Goal: Information Seeking & Learning: Check status

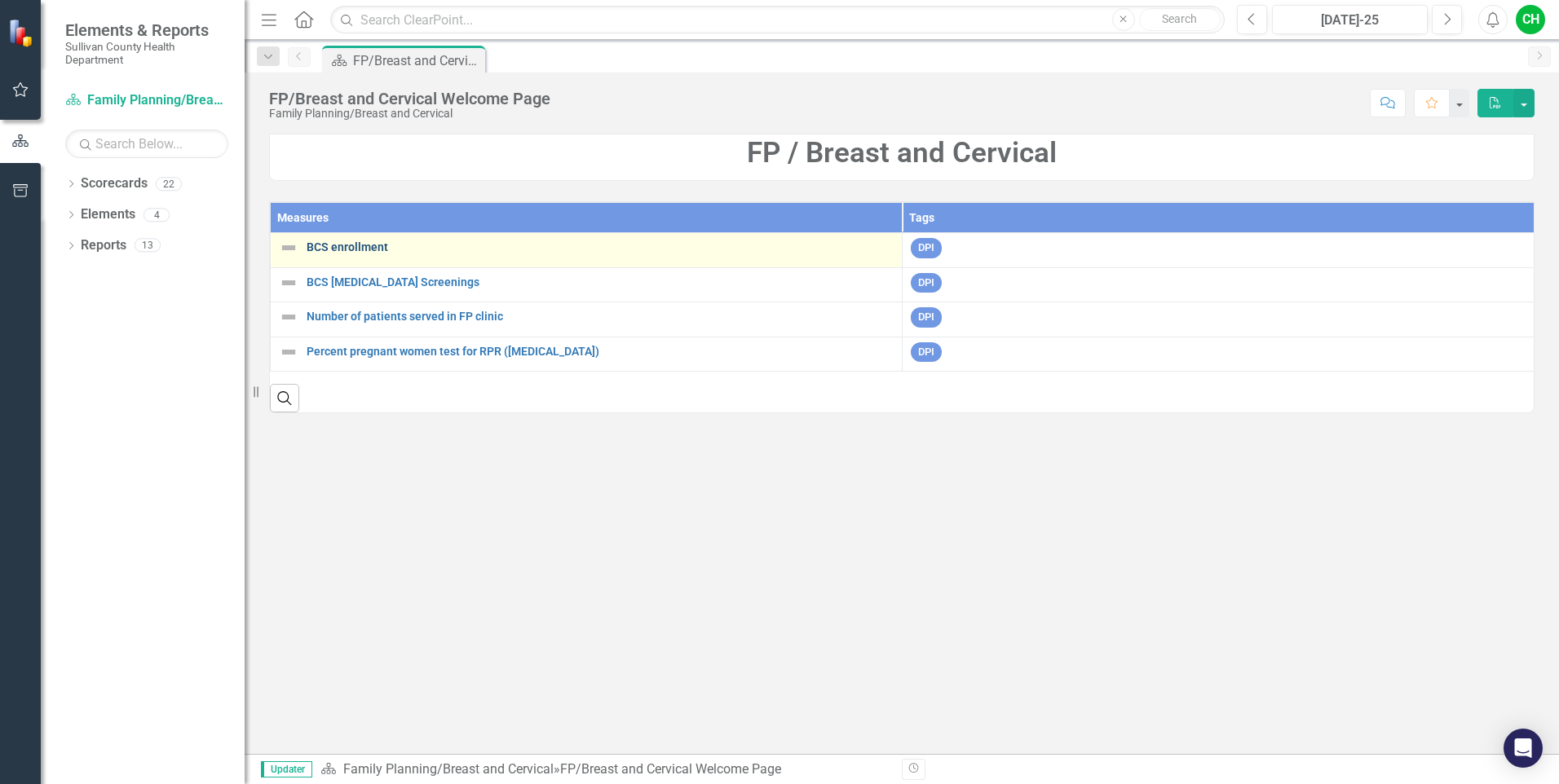
click at [357, 245] on link "BCS enrollment" at bounding box center [599, 246] width 587 height 12
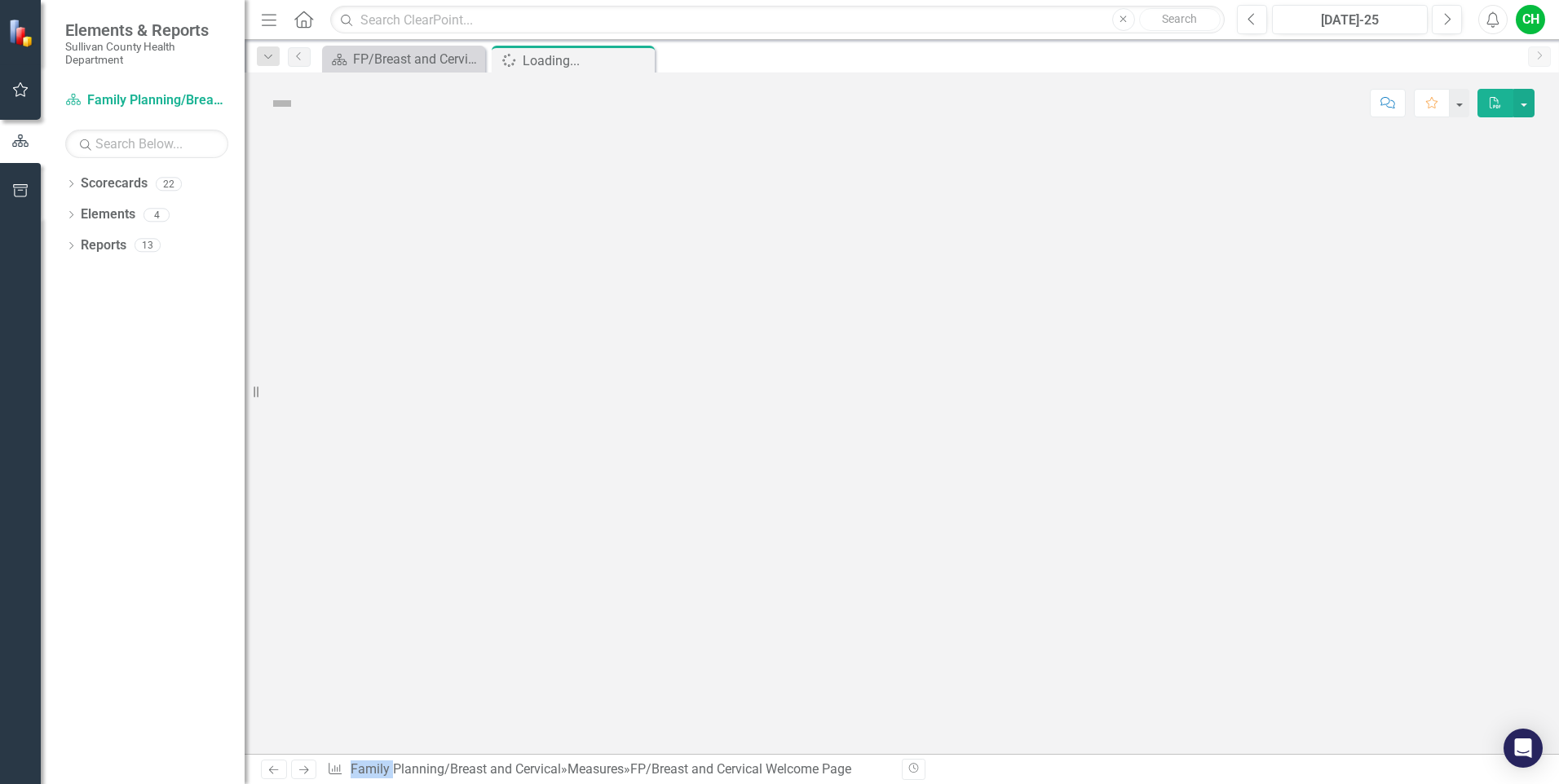
click at [357, 245] on div at bounding box center [901, 444] width 1314 height 620
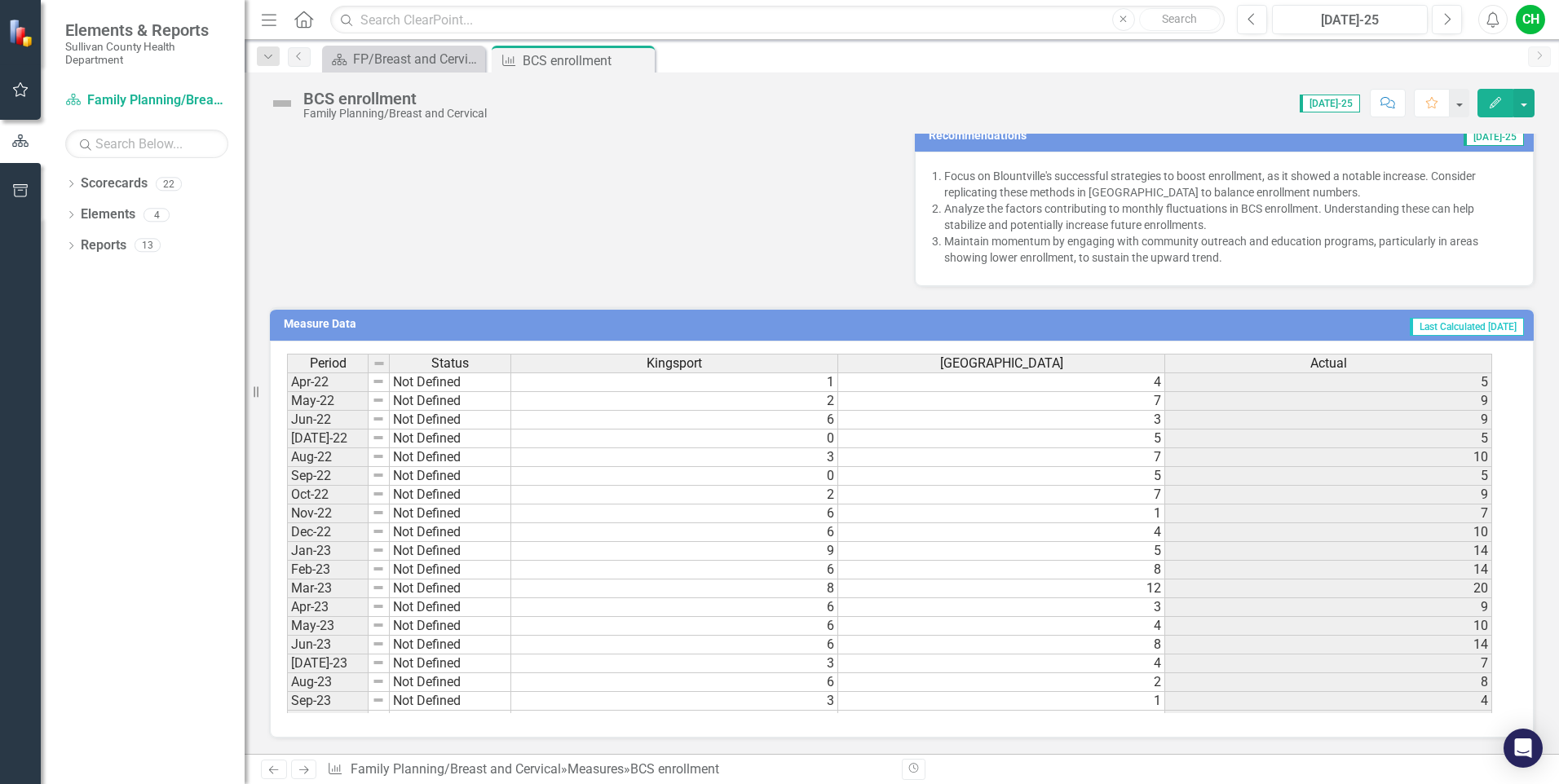
scroll to position [519, 0]
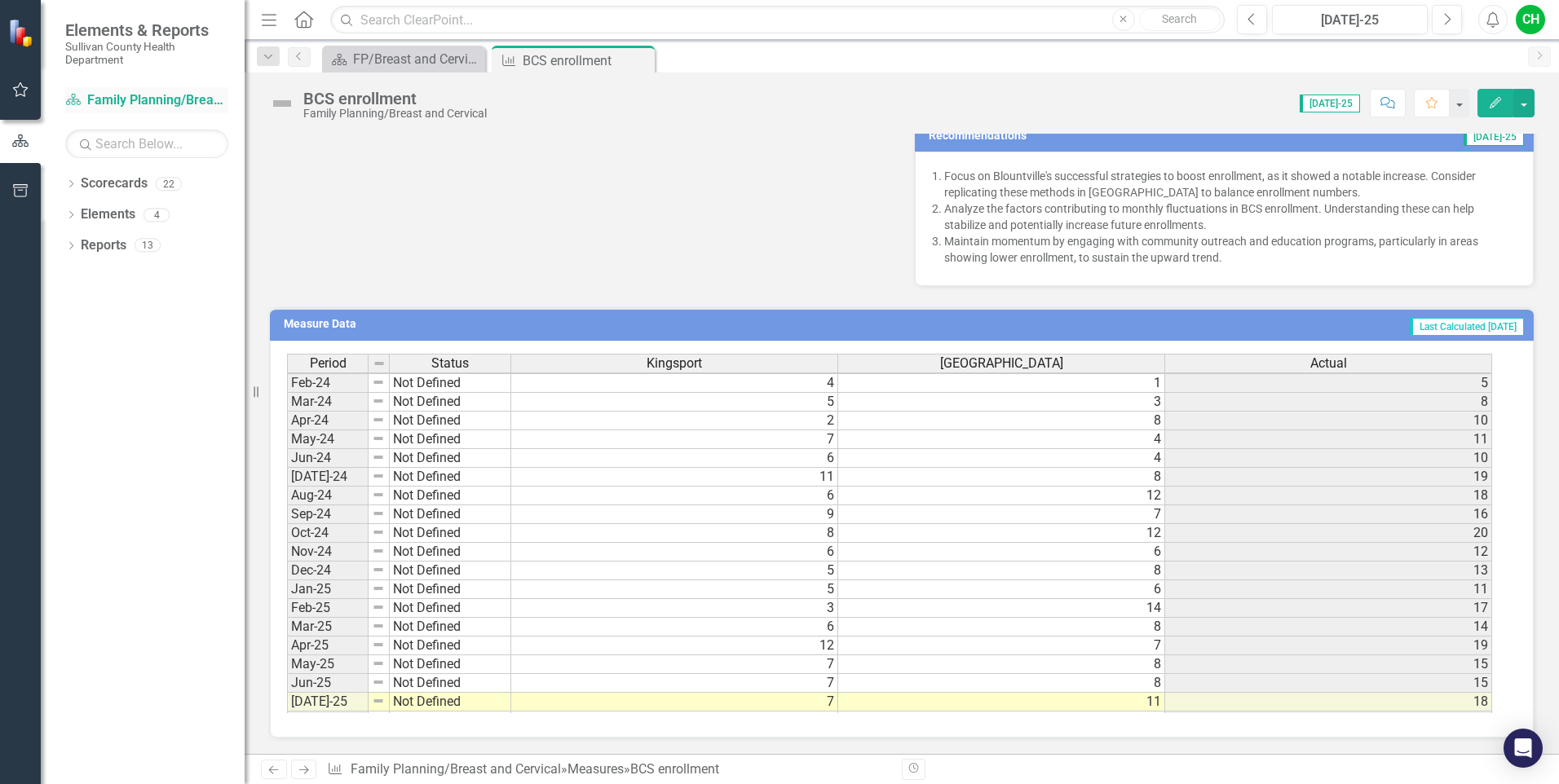
click at [138, 95] on link "Scorecard Family Planning/Breast and Cervical" at bounding box center [146, 100] width 163 height 19
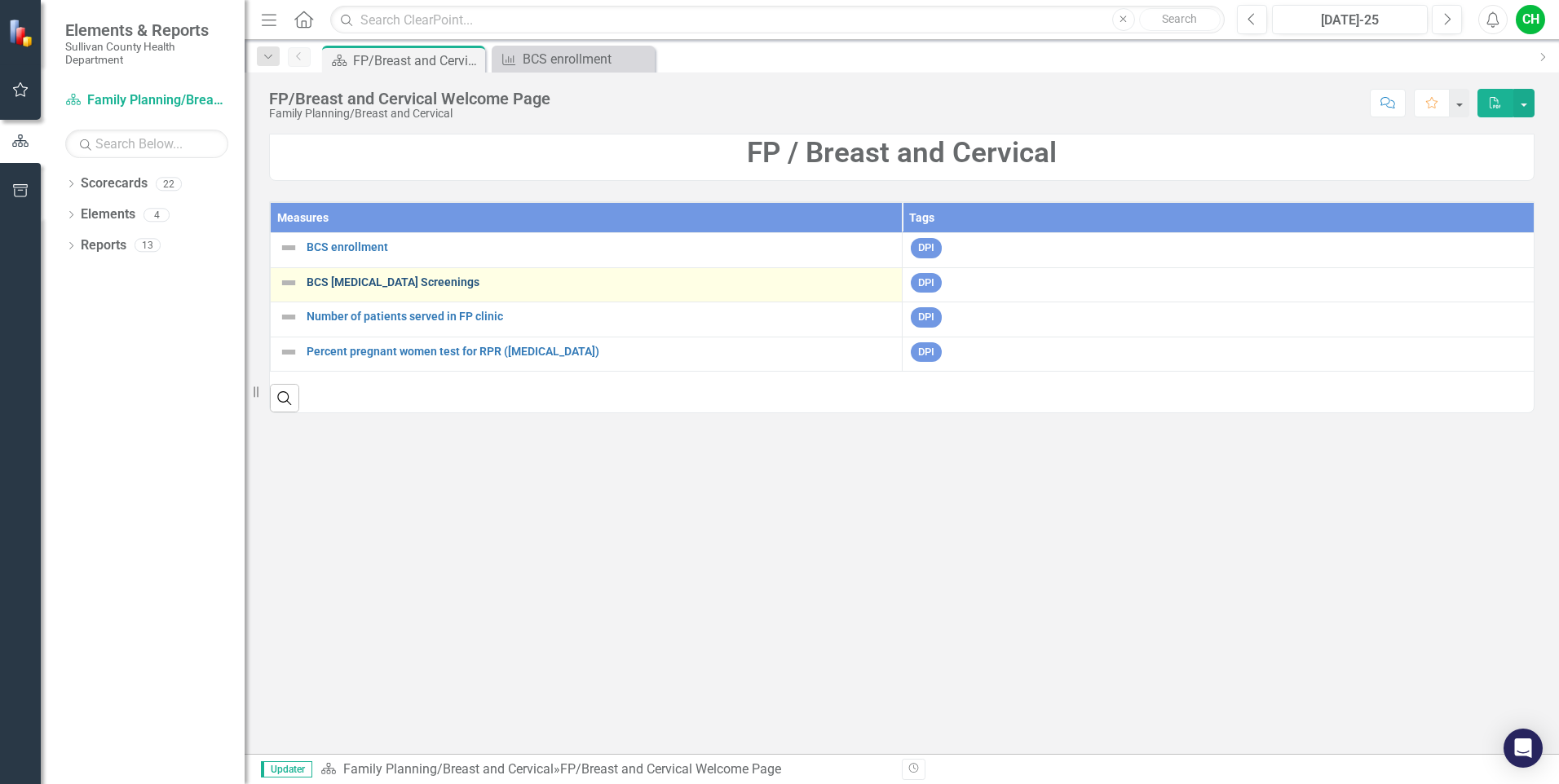
click at [401, 286] on link "BCS [MEDICAL_DATA] Screenings" at bounding box center [599, 282] width 587 height 12
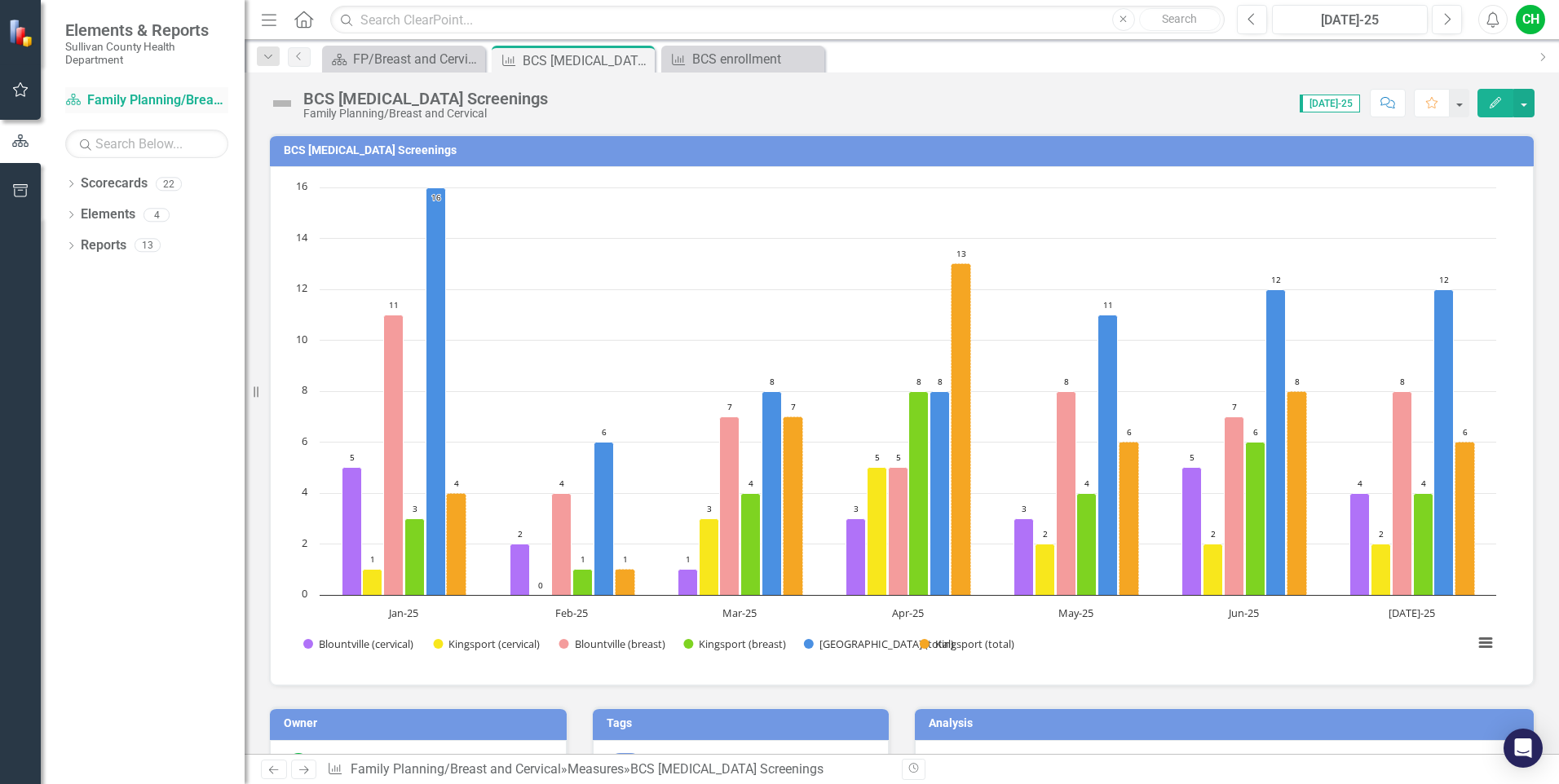
click at [126, 93] on link "Scorecard Family Planning/Breast and Cervical" at bounding box center [146, 100] width 163 height 19
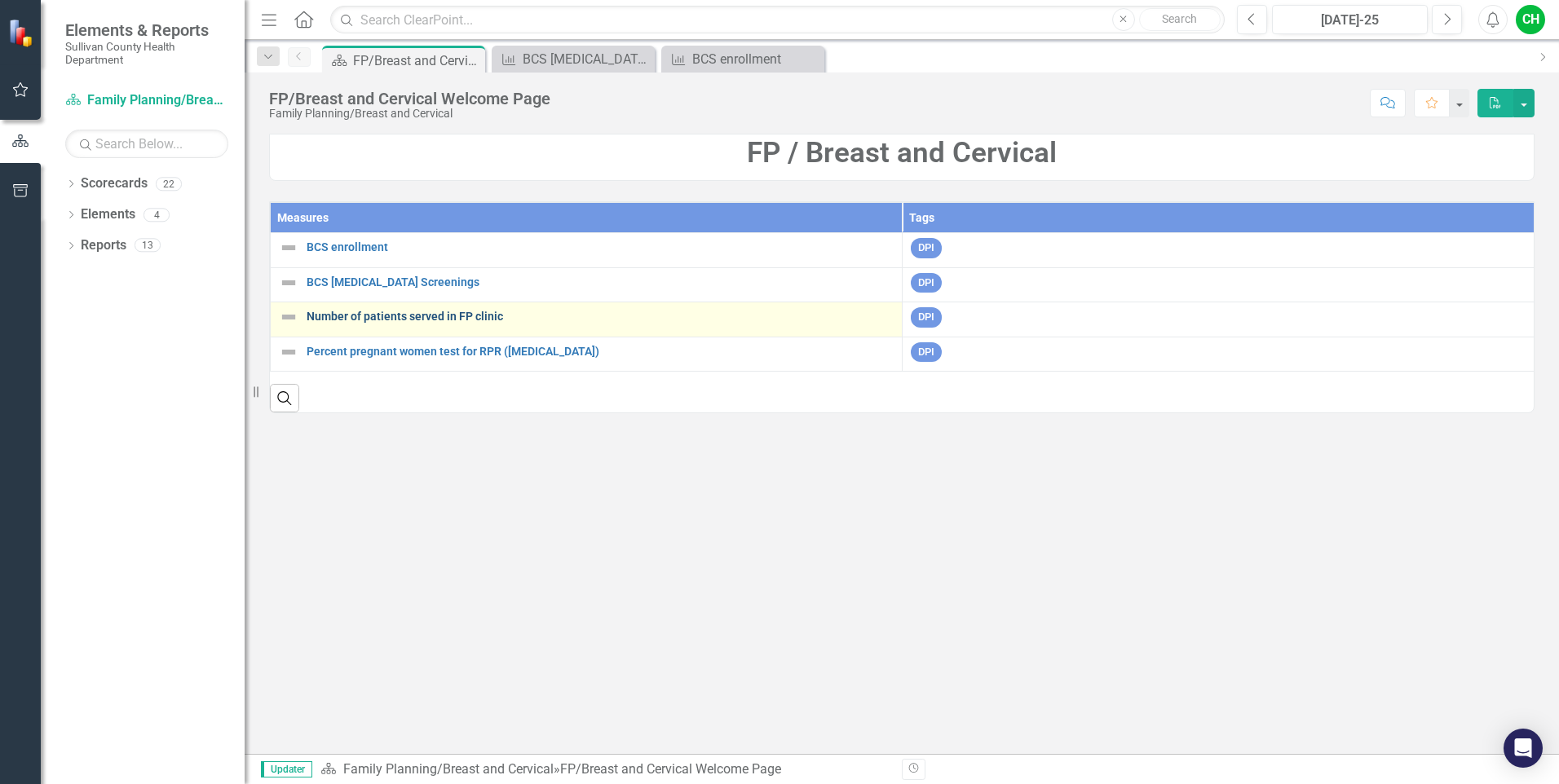
click at [339, 318] on link "Number of patients served in FP clinic" at bounding box center [599, 316] width 587 height 12
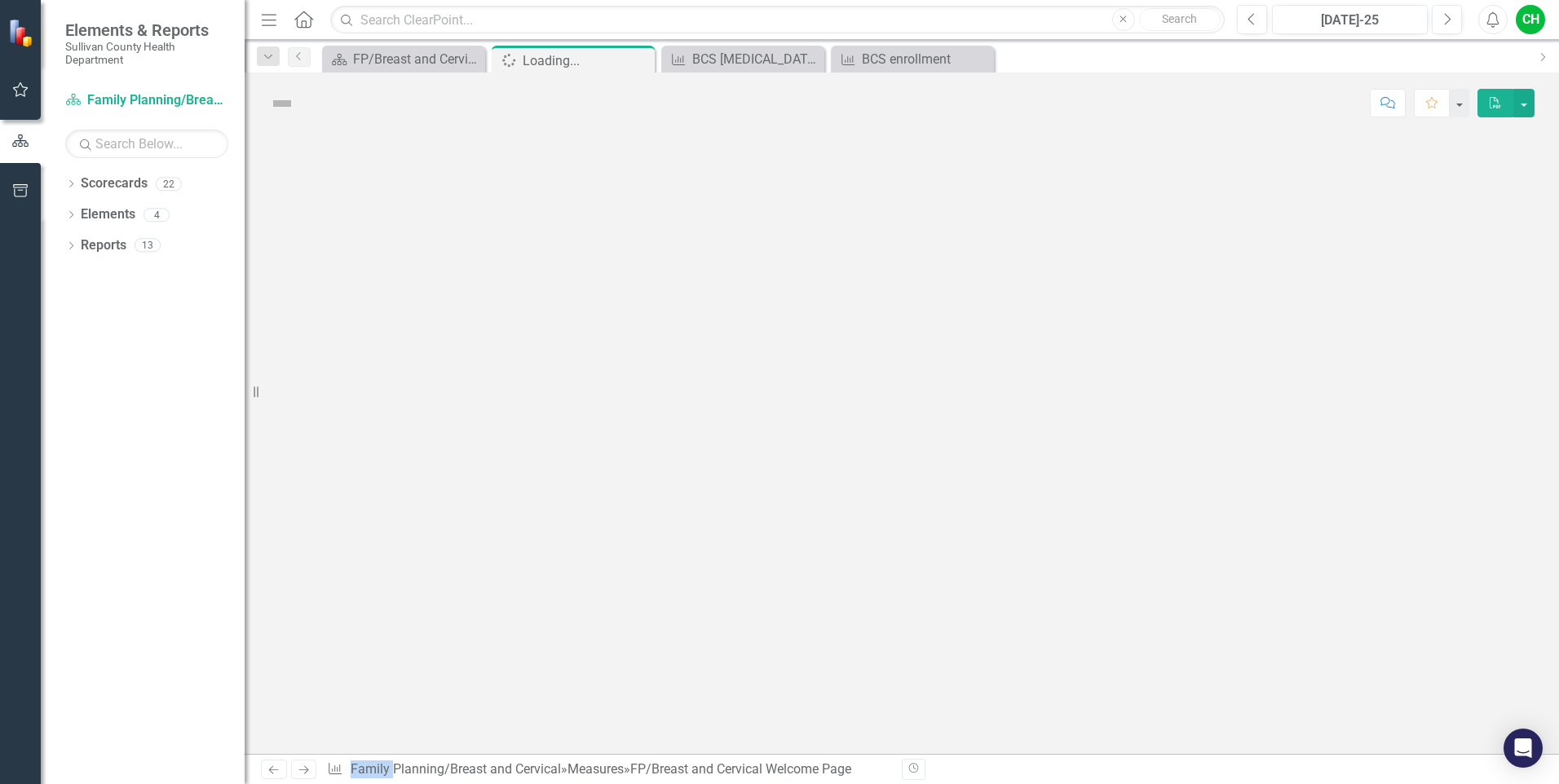
click at [339, 318] on div at bounding box center [901, 444] width 1314 height 620
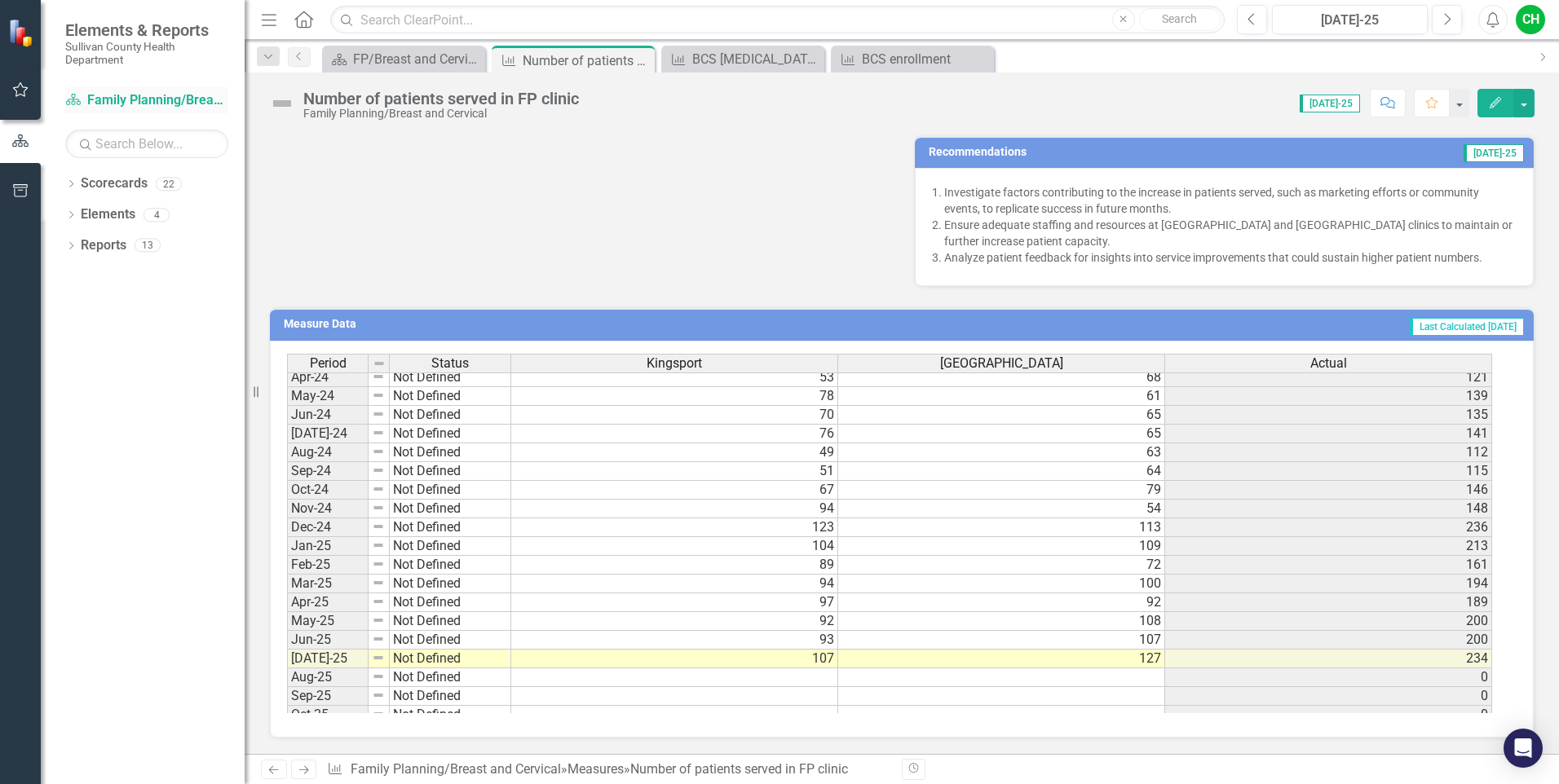
click at [92, 95] on link "Scorecard Family Planning/Breast and Cervical" at bounding box center [146, 100] width 163 height 19
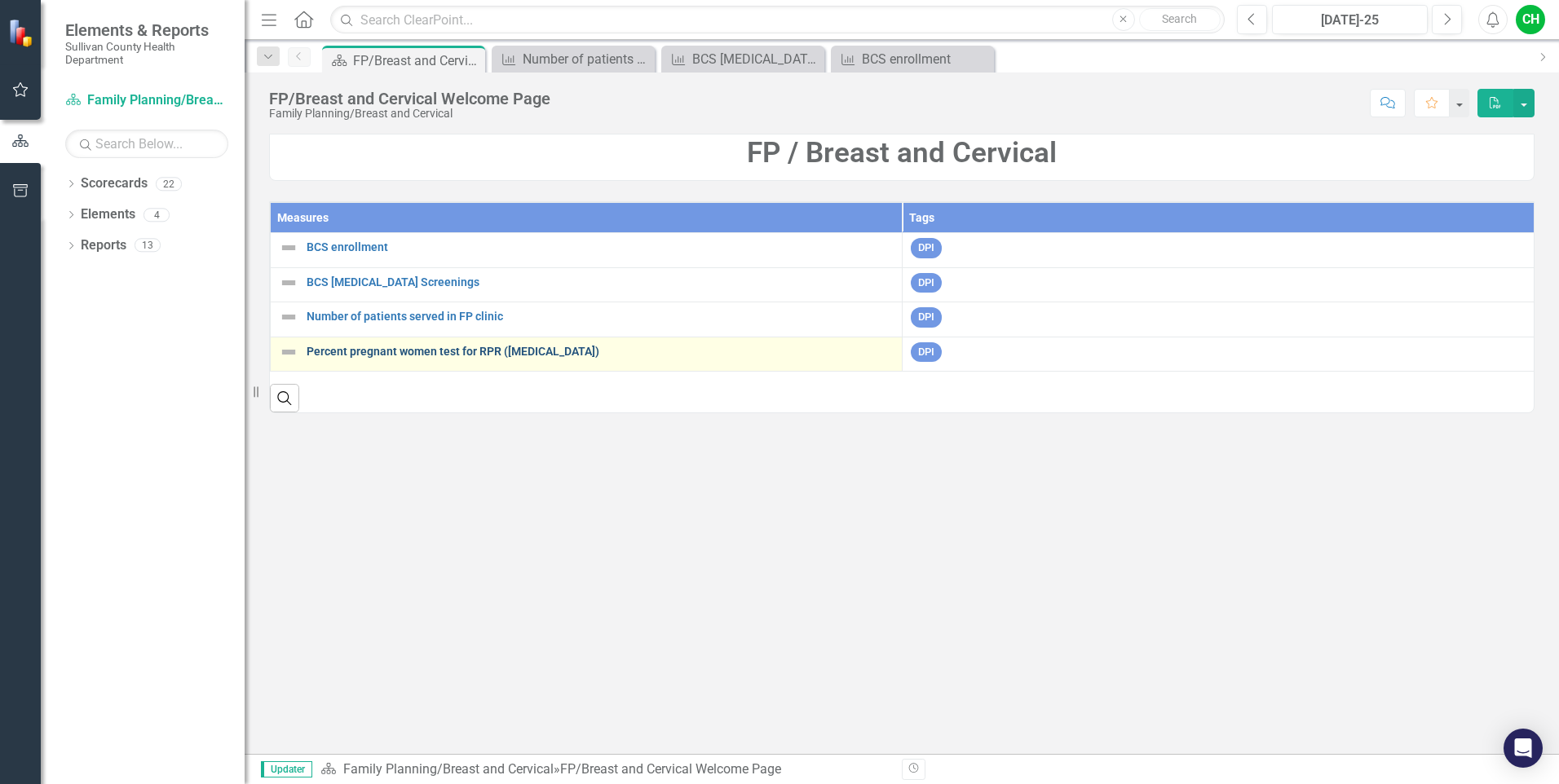
click at [411, 355] on link "Percent pregnant women test for RPR ([MEDICAL_DATA])" at bounding box center [599, 351] width 587 height 12
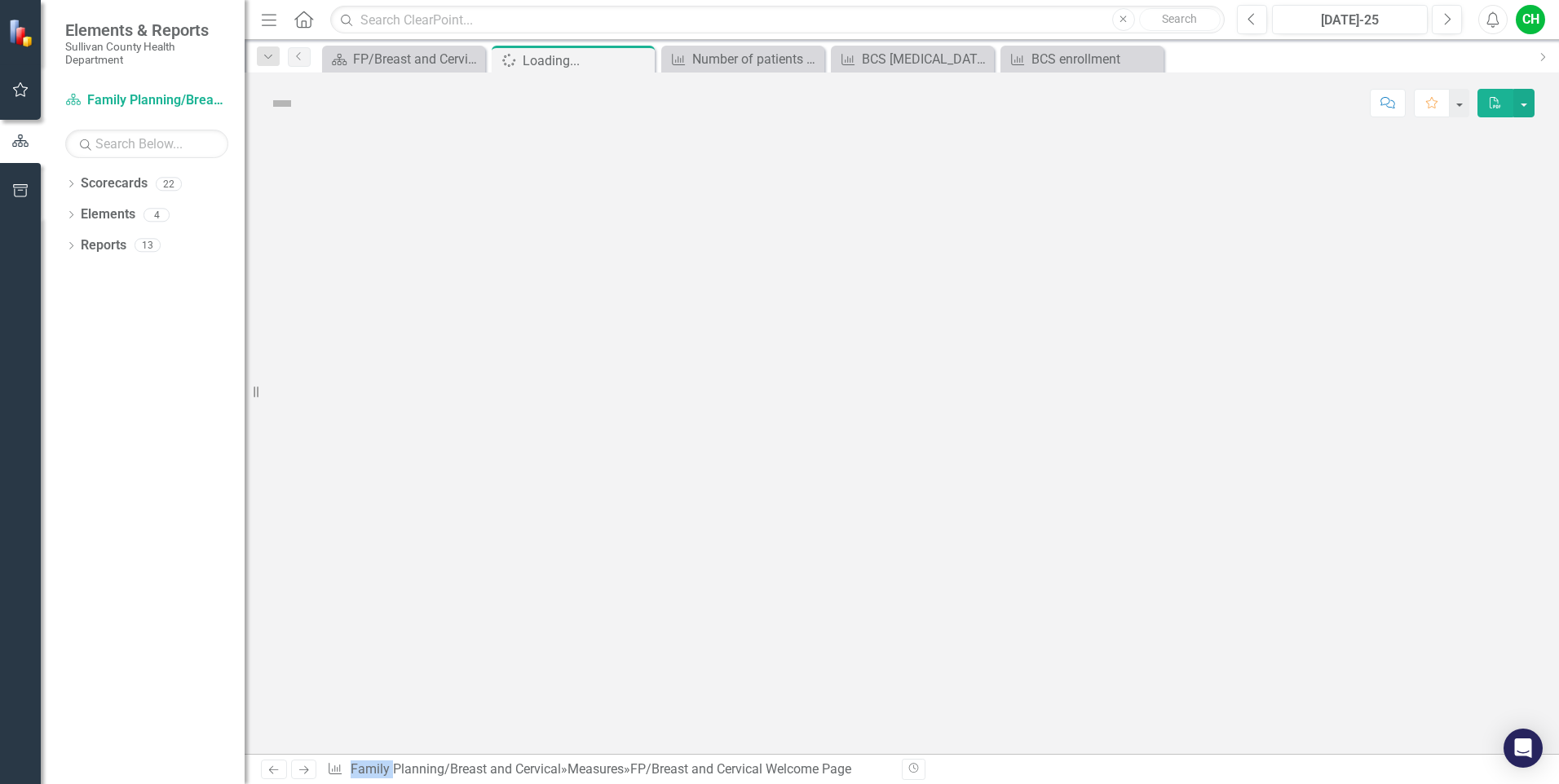
click at [411, 355] on div at bounding box center [901, 444] width 1314 height 620
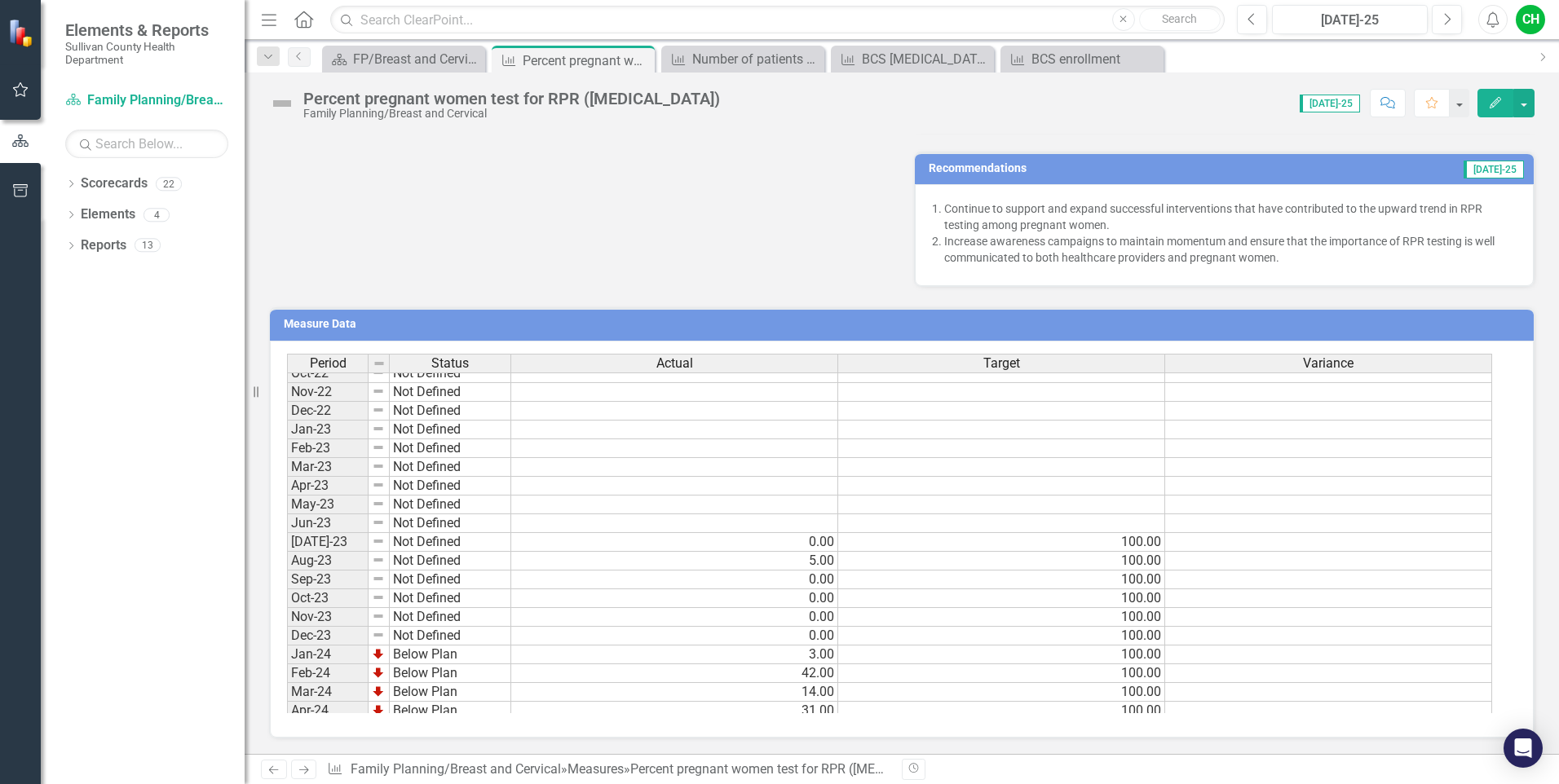
scroll to position [862, 0]
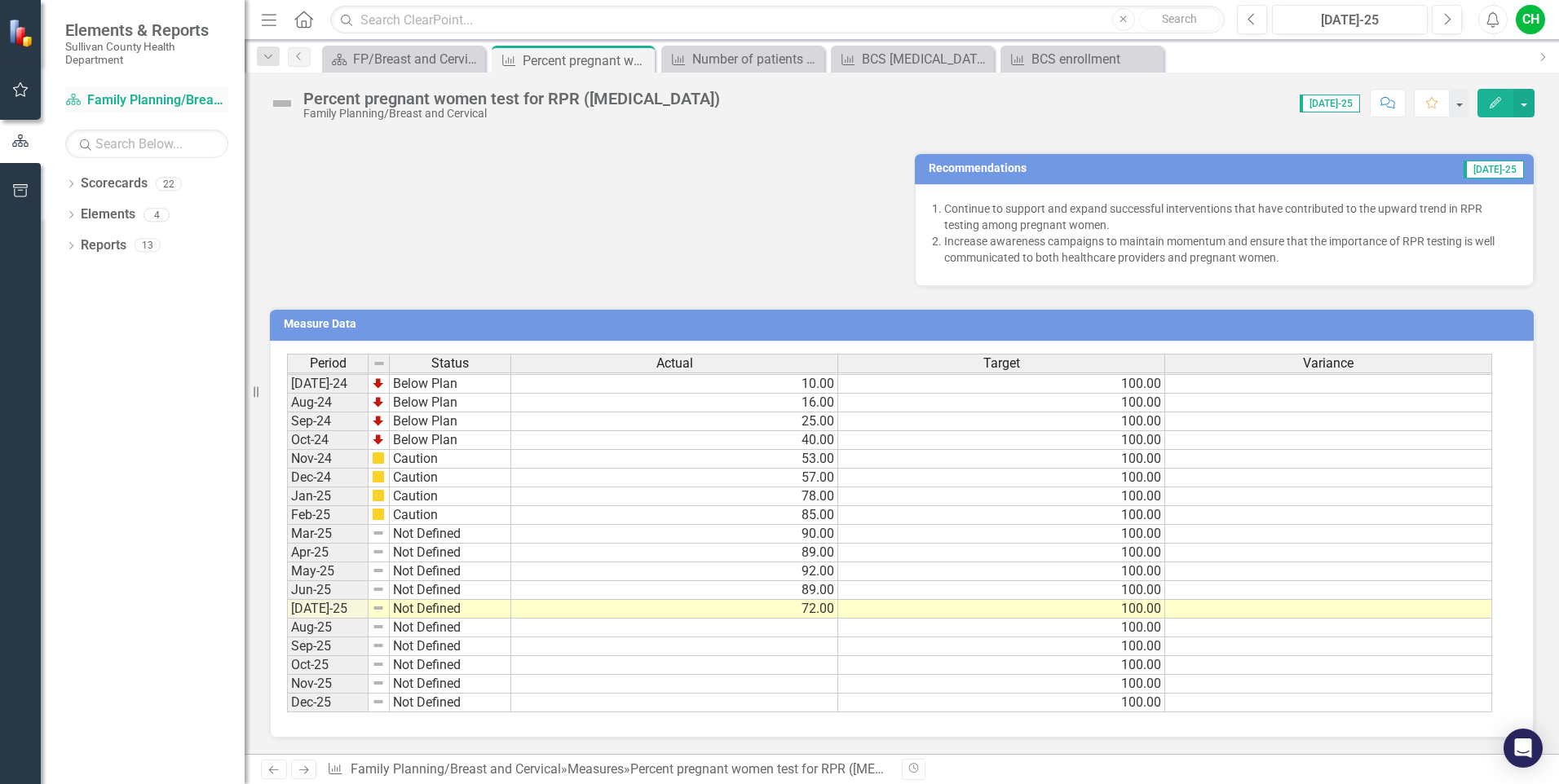
click at [106, 98] on link "Scorecard Family Planning/Breast and Cervical" at bounding box center [146, 100] width 163 height 19
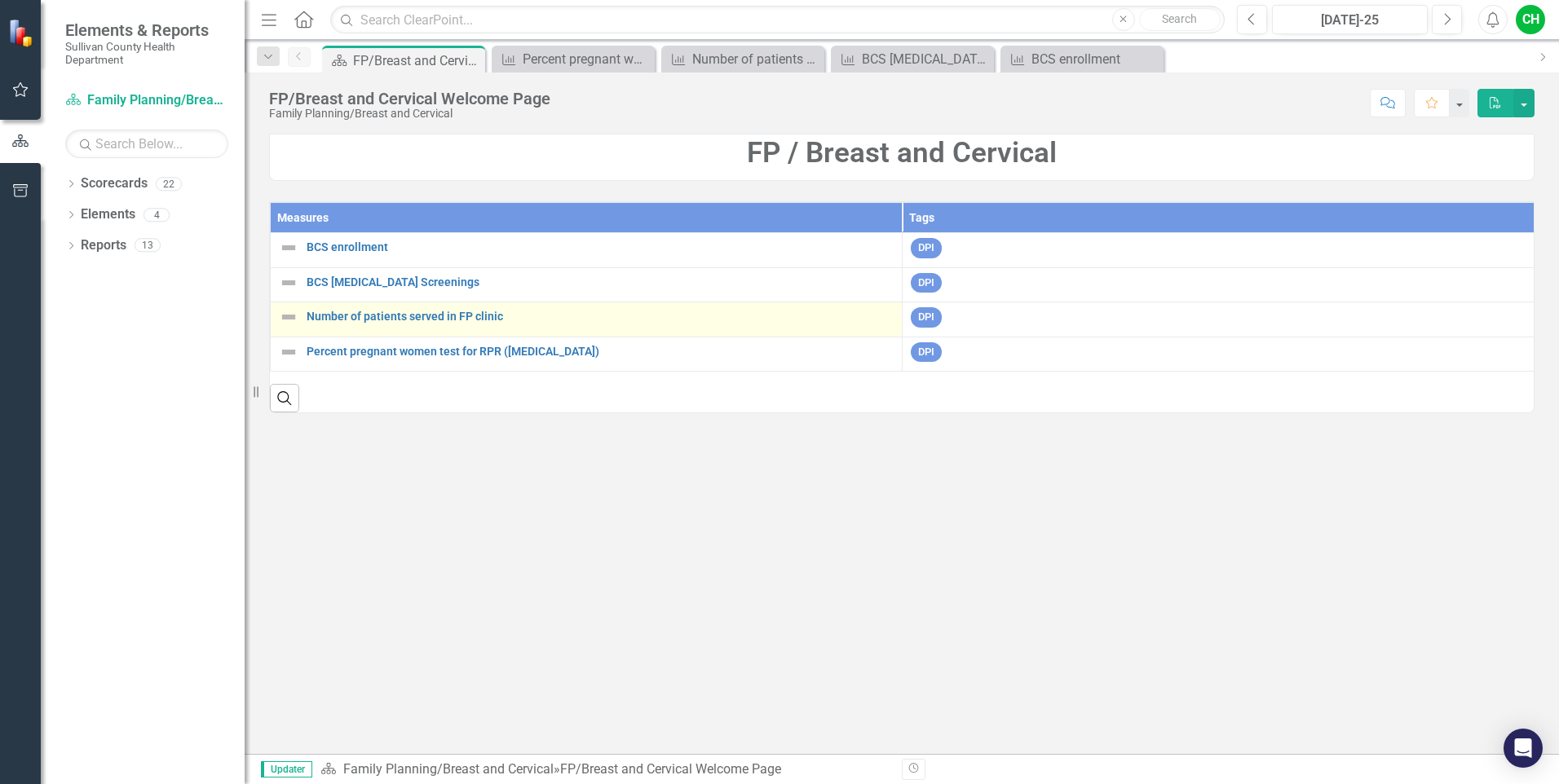
click at [378, 310] on div "Number of patients served in FP clinic" at bounding box center [587, 317] width 615 height 20
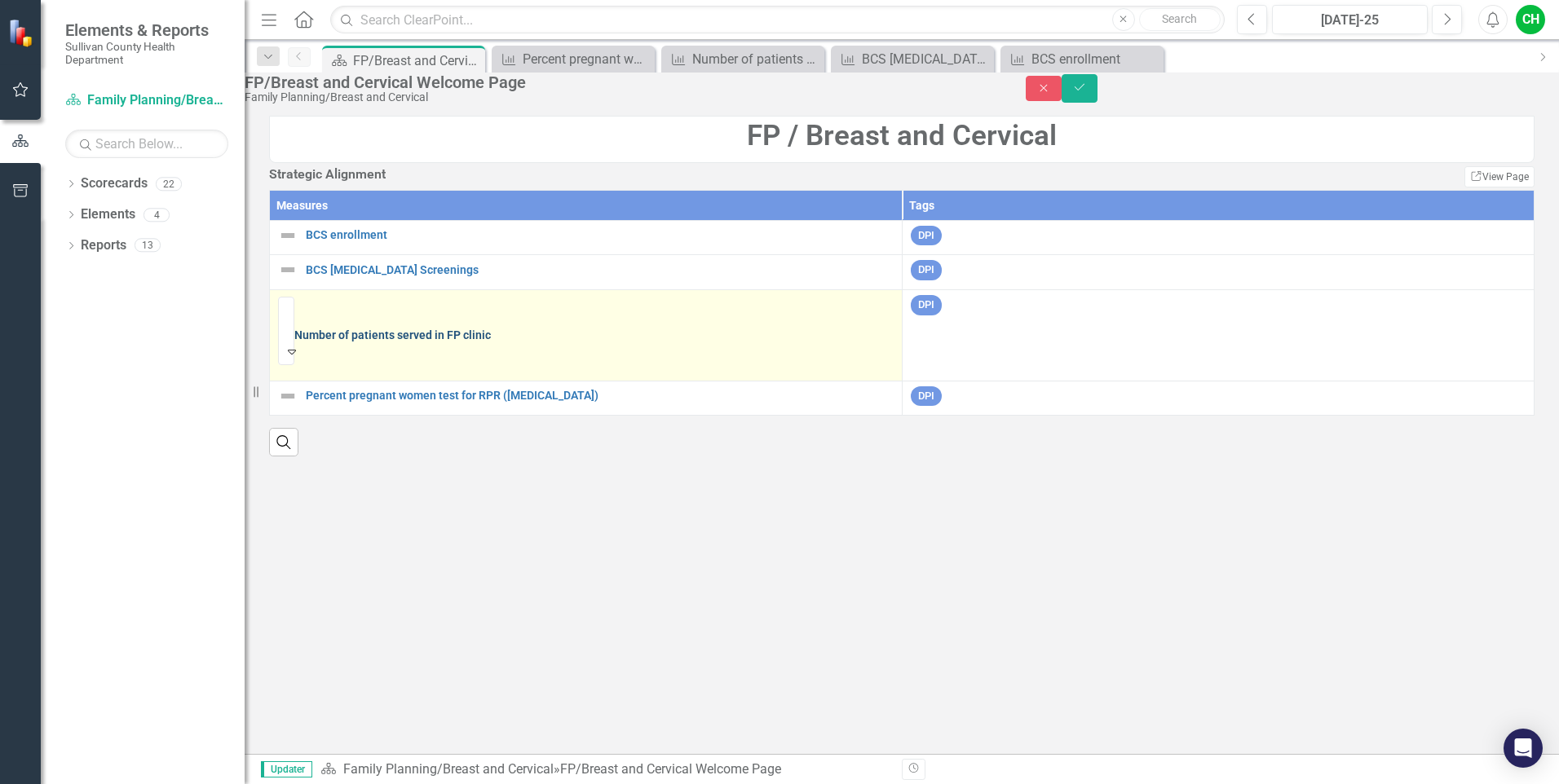
click at [379, 342] on link "Number of patients served in FP clinic" at bounding box center [594, 335] width 599 height 12
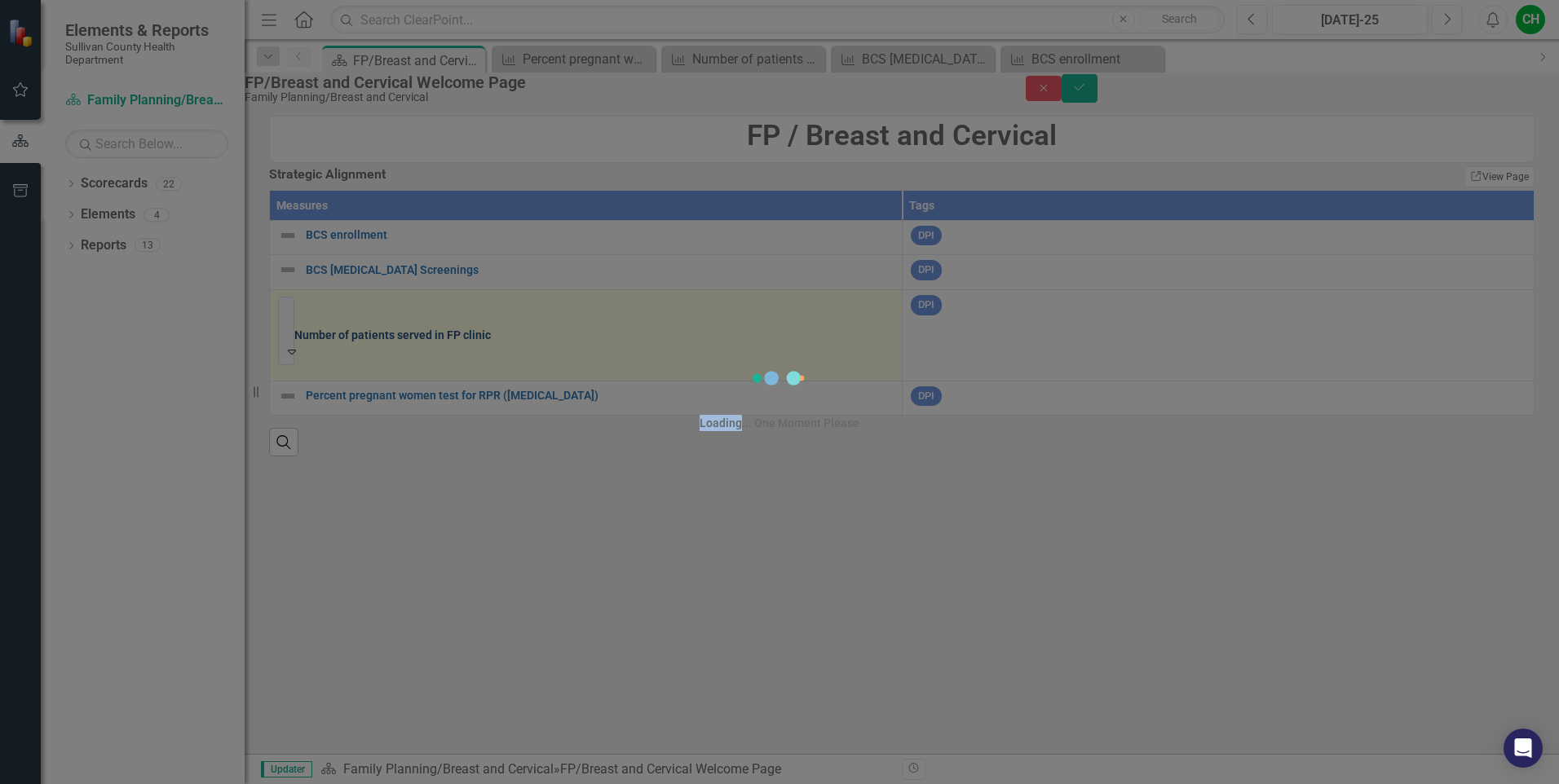
click at [379, 375] on div "Loading... One Moment Please" at bounding box center [780, 392] width 1559 height 784
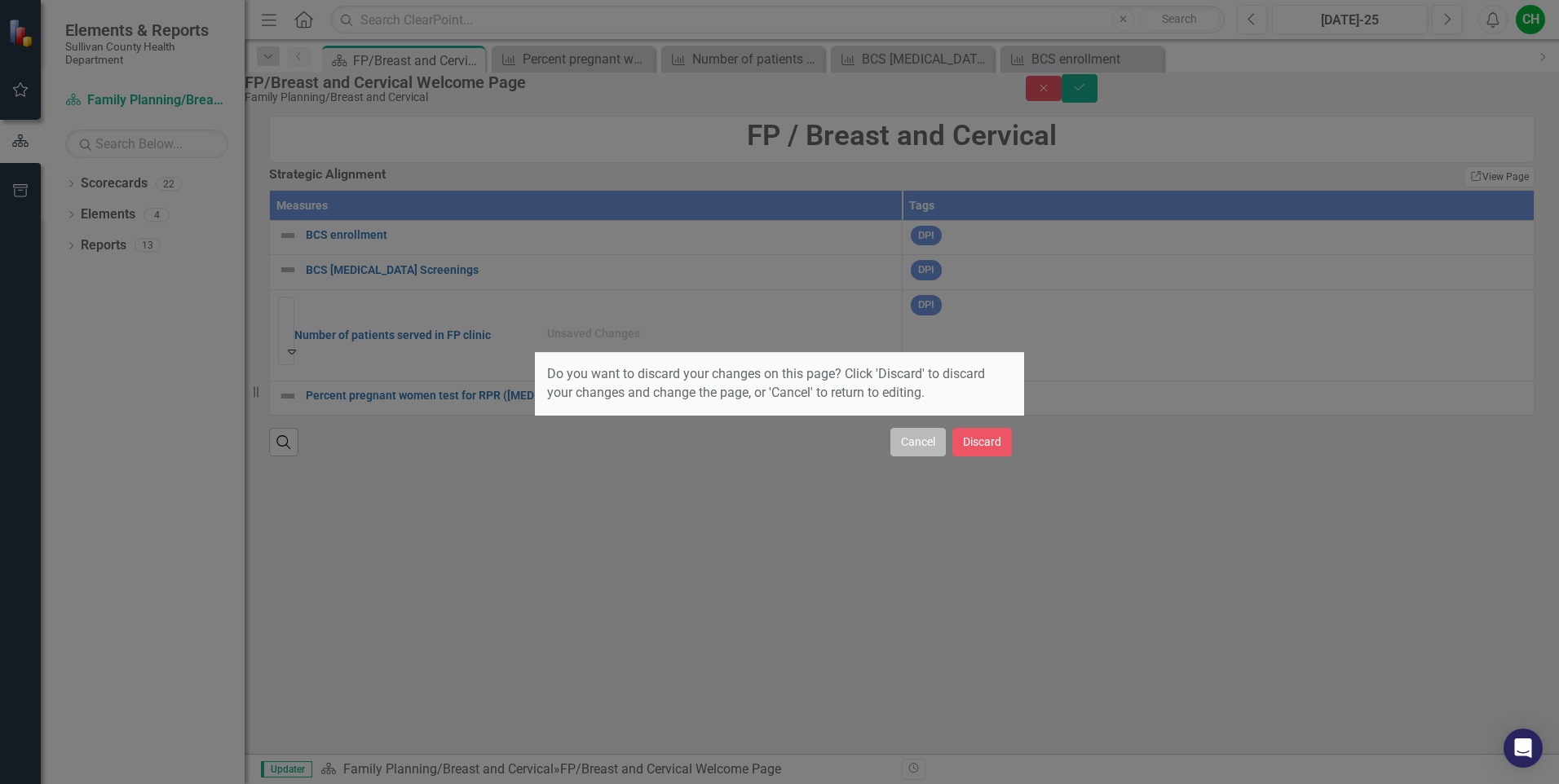
click at [916, 453] on button "Cancel" at bounding box center [918, 442] width 55 height 28
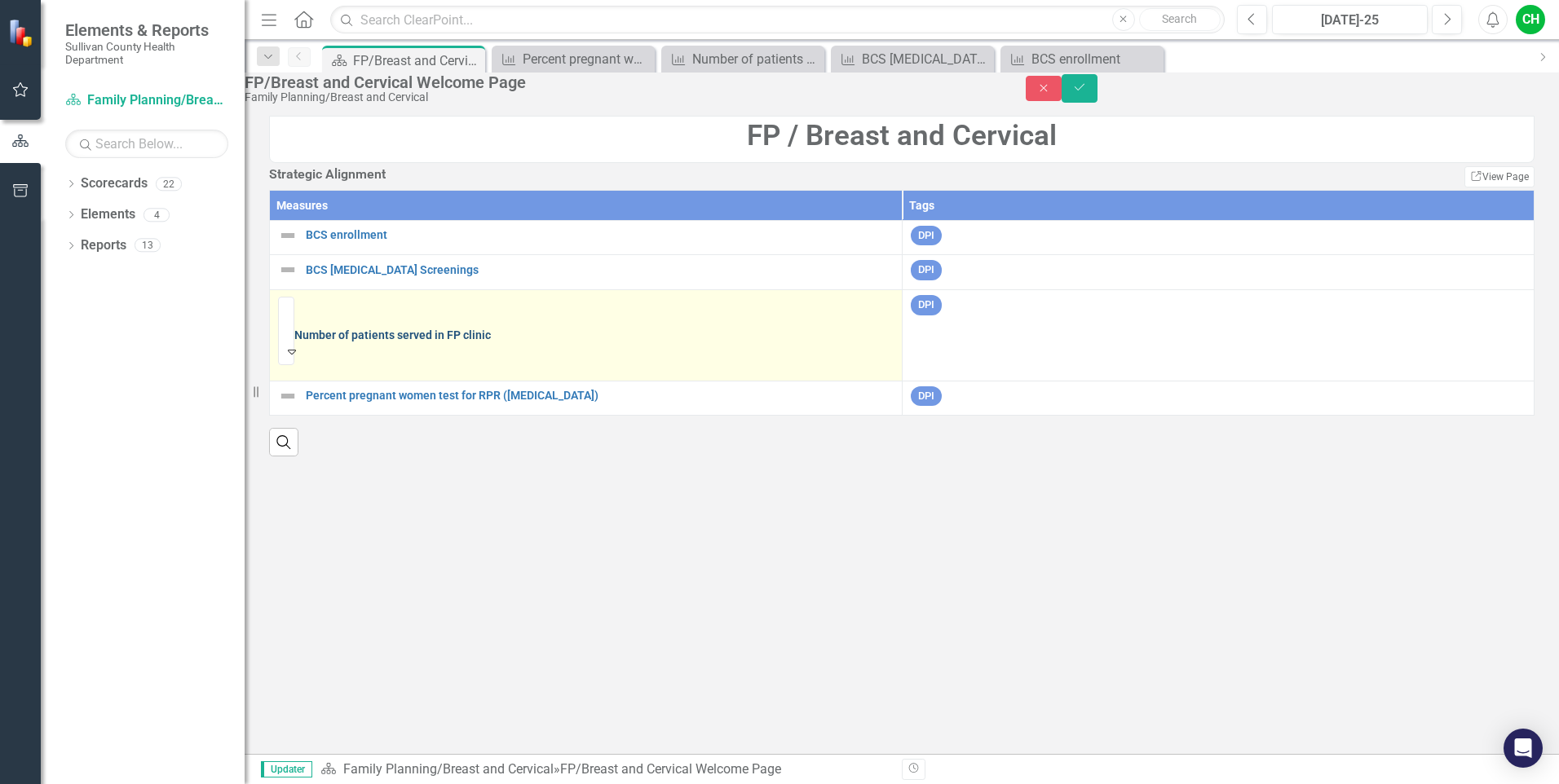
click at [361, 342] on link "Number of patients served in FP clinic" at bounding box center [594, 335] width 599 height 12
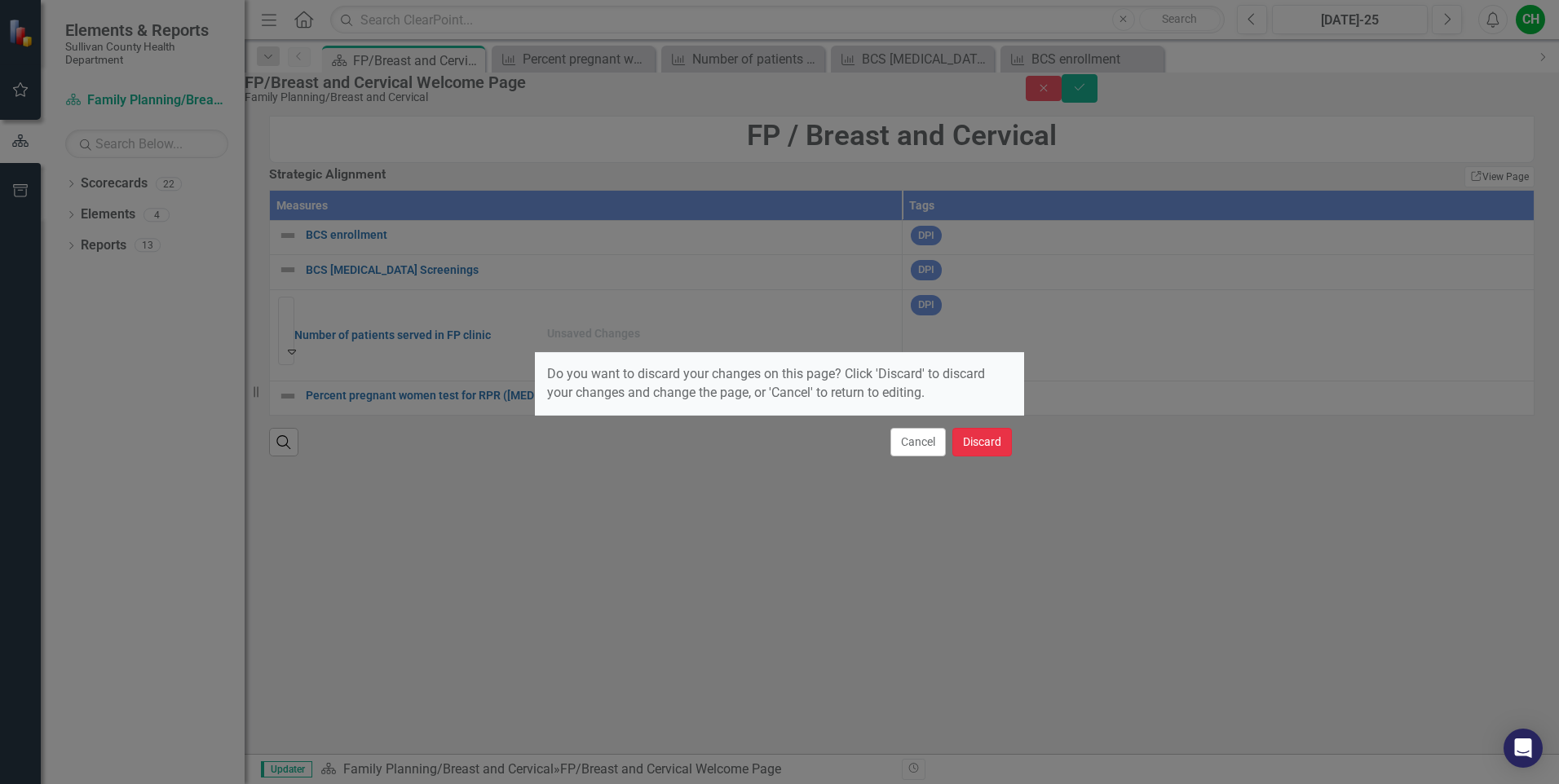
click at [972, 448] on button "Discard" at bounding box center [981, 442] width 59 height 28
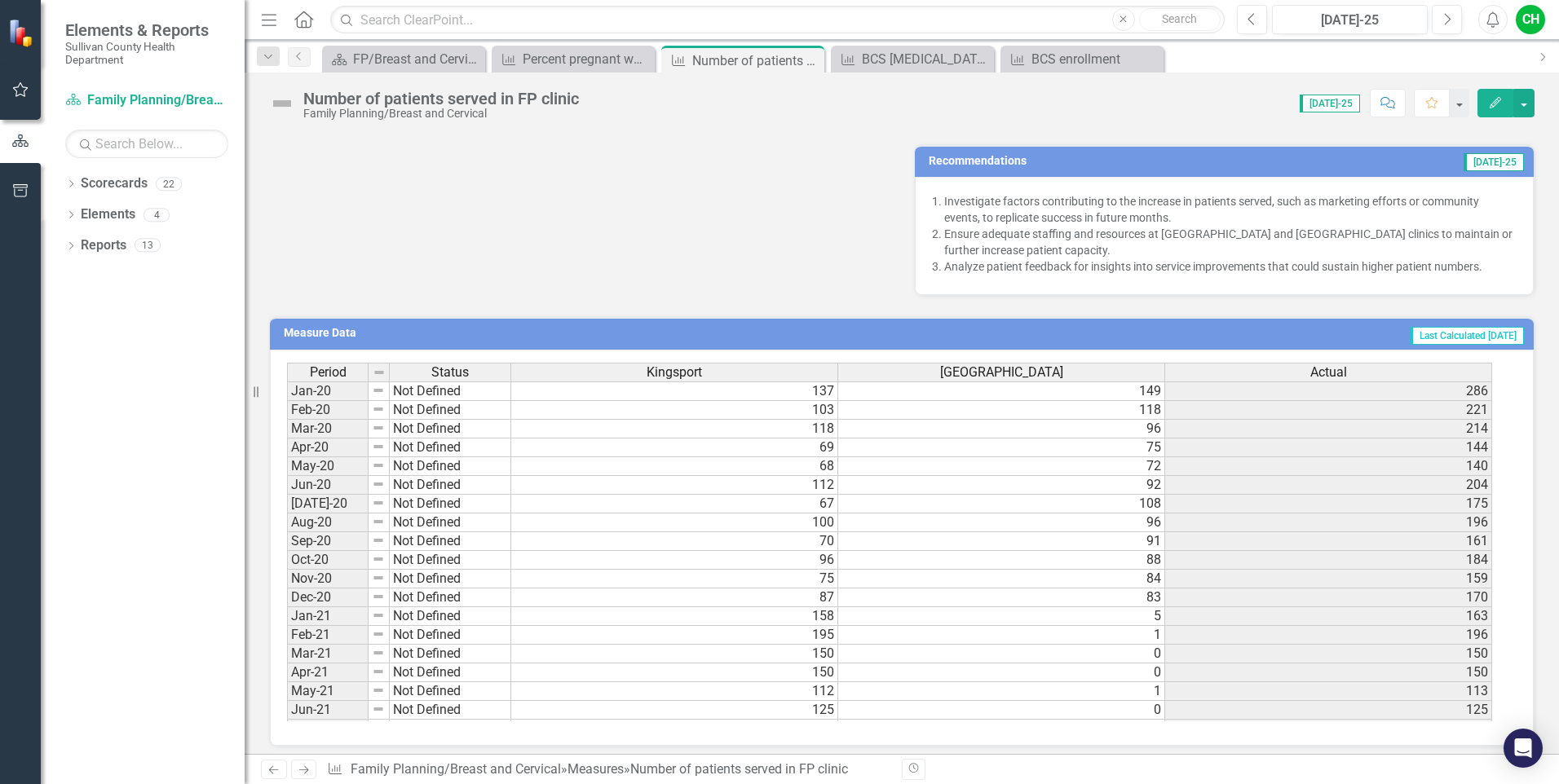
scroll to position [469, 0]
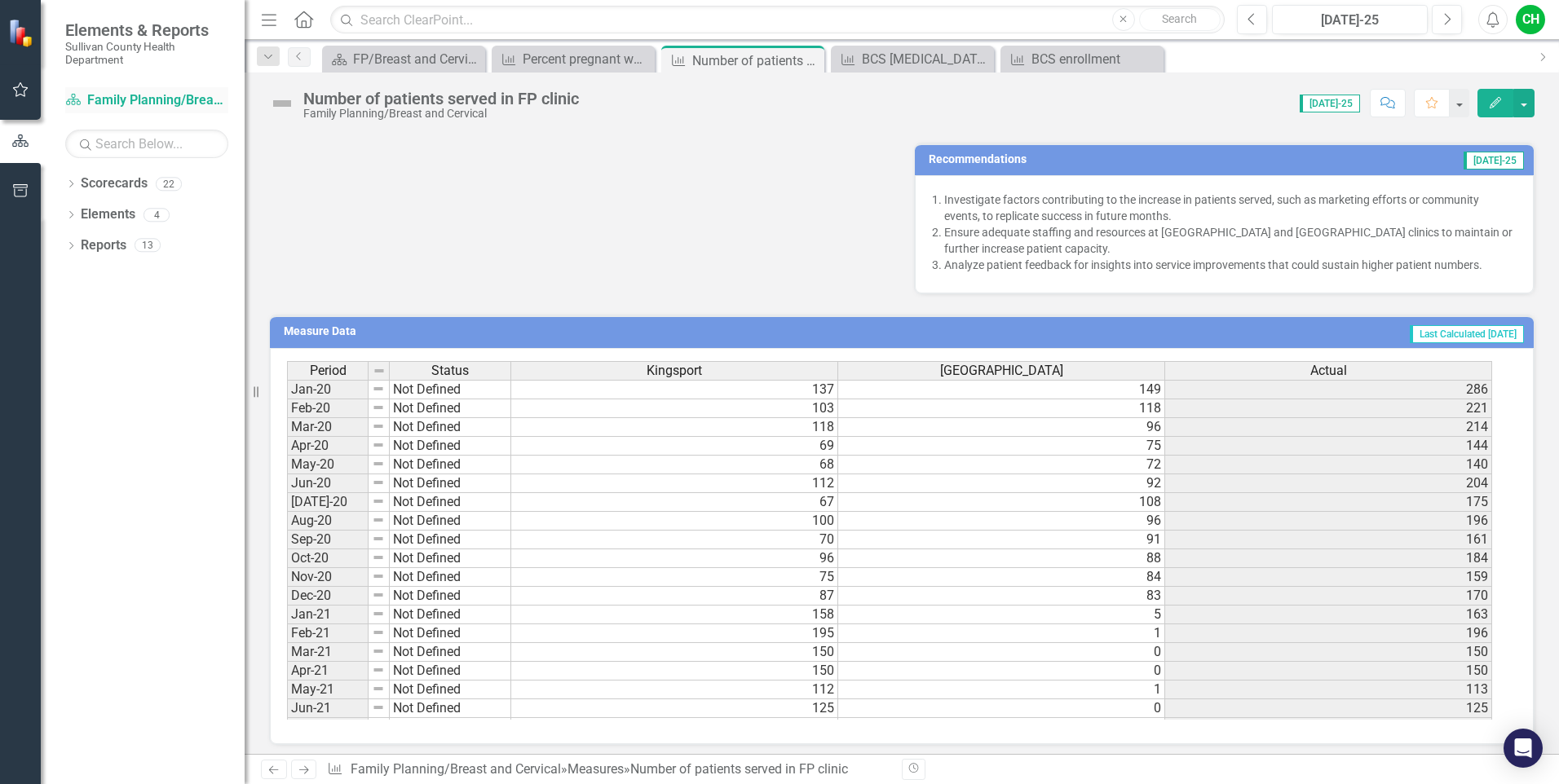
click at [137, 106] on link "Scorecard Family Planning/Breast and Cervical" at bounding box center [146, 100] width 163 height 19
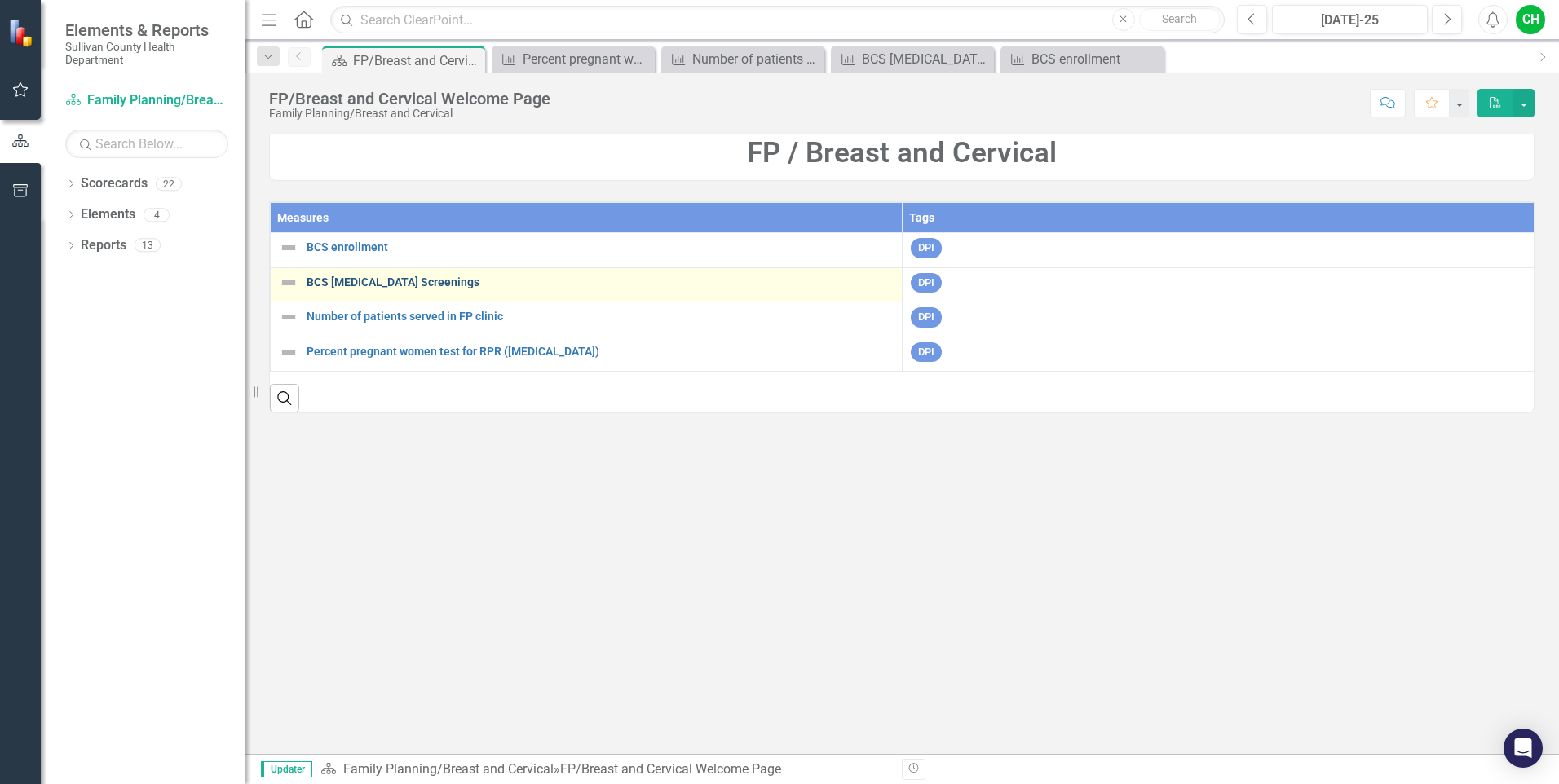
click at [355, 279] on link "BCS [MEDICAL_DATA] Screenings" at bounding box center [599, 282] width 587 height 12
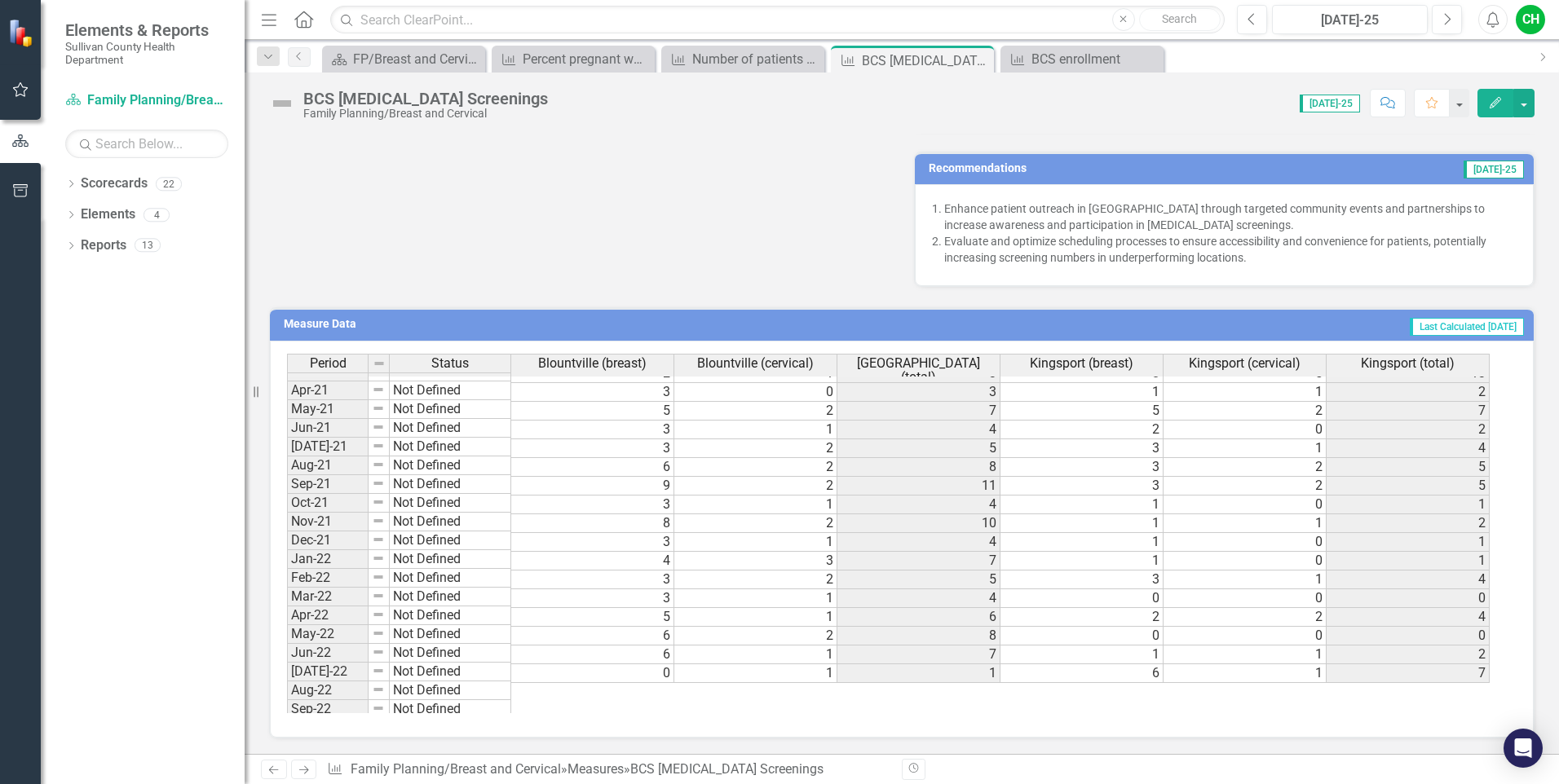
scroll to position [361, 0]
